Goal: Browse casually

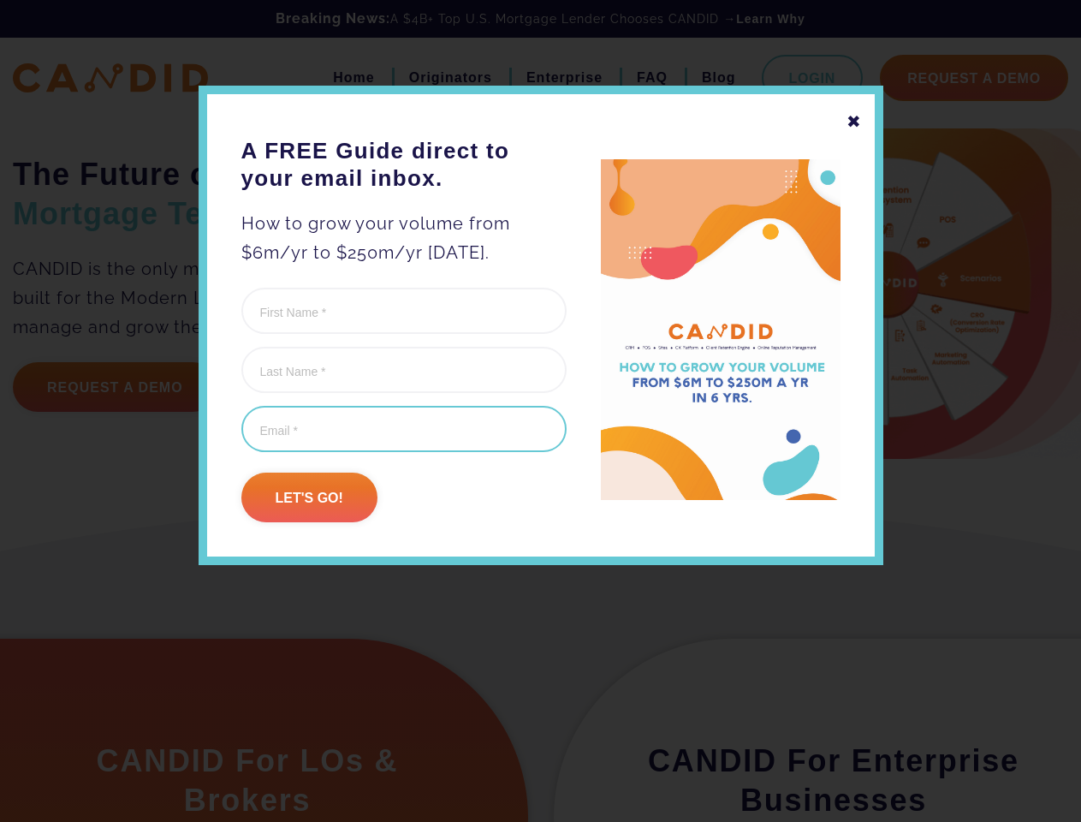
click at [540, 411] on input "Email (Required)" at bounding box center [403, 429] width 325 height 46
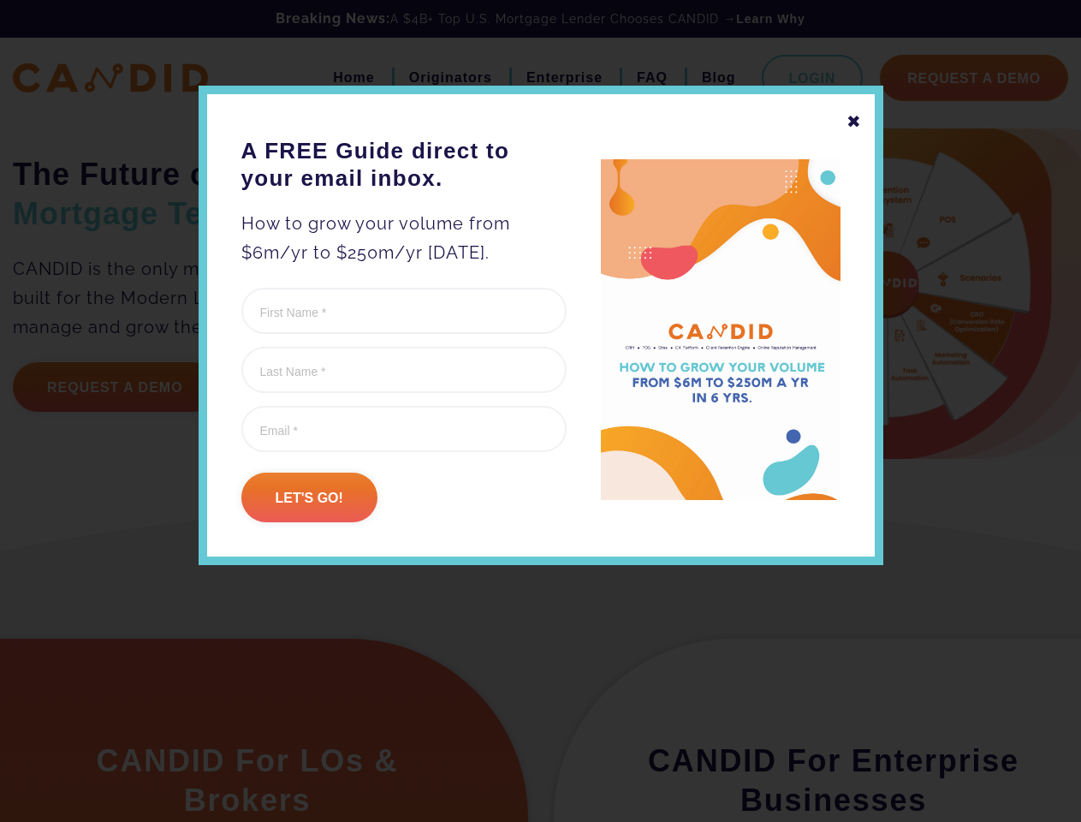
click at [854, 122] on div "✖" at bounding box center [854, 121] width 15 height 29
click at [309, 497] on div "The Future of Mortgage Technology CANDID is the only mortgage marketing and sal…" at bounding box center [540, 251] width 1081 height 502
